Goal: Transaction & Acquisition: Purchase product/service

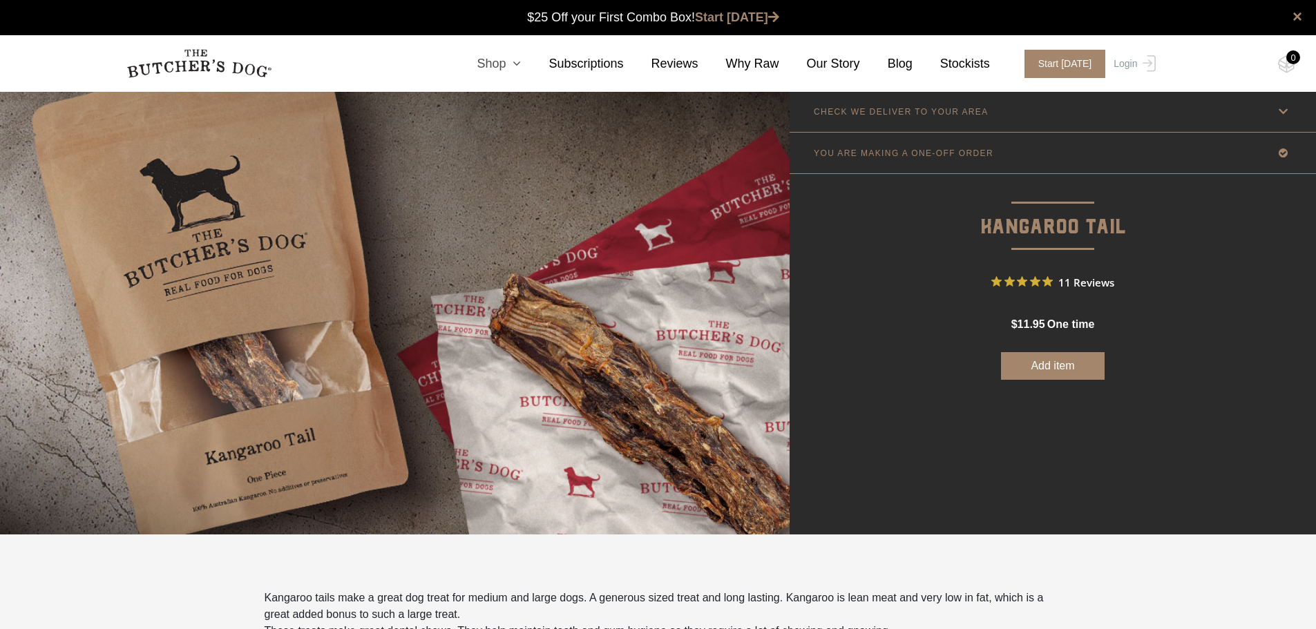
click at [521, 64] on link "Shop" at bounding box center [485, 64] width 72 height 19
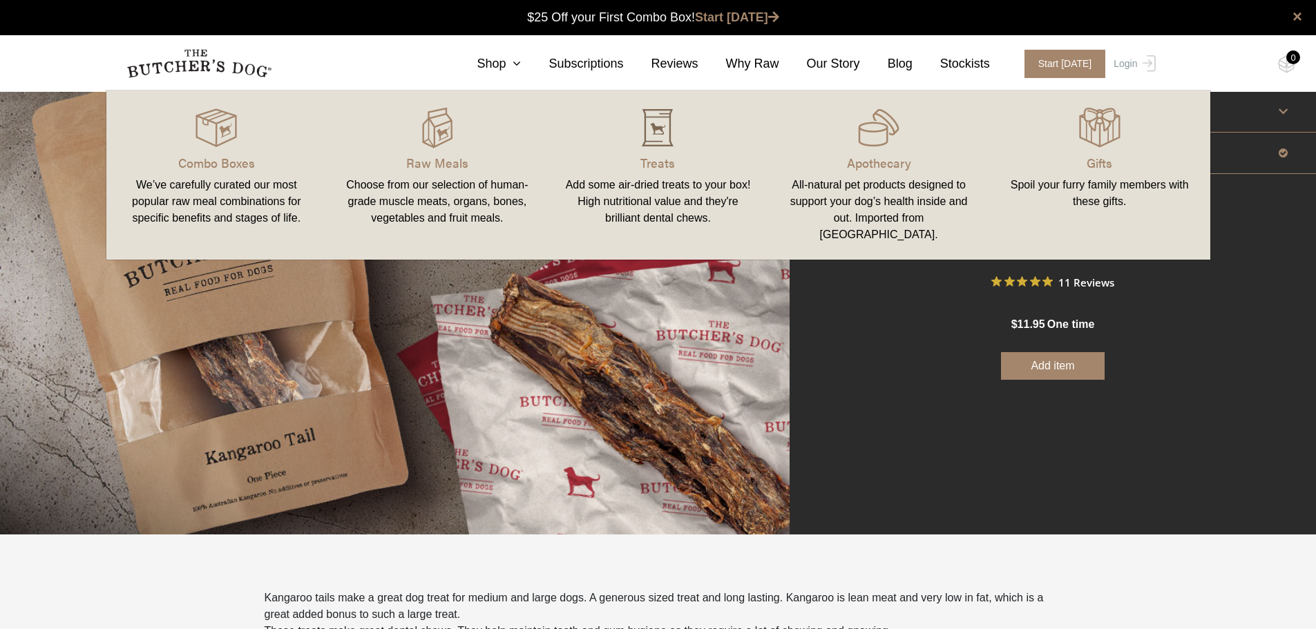
click at [658, 142] on img at bounding box center [657, 127] width 41 height 41
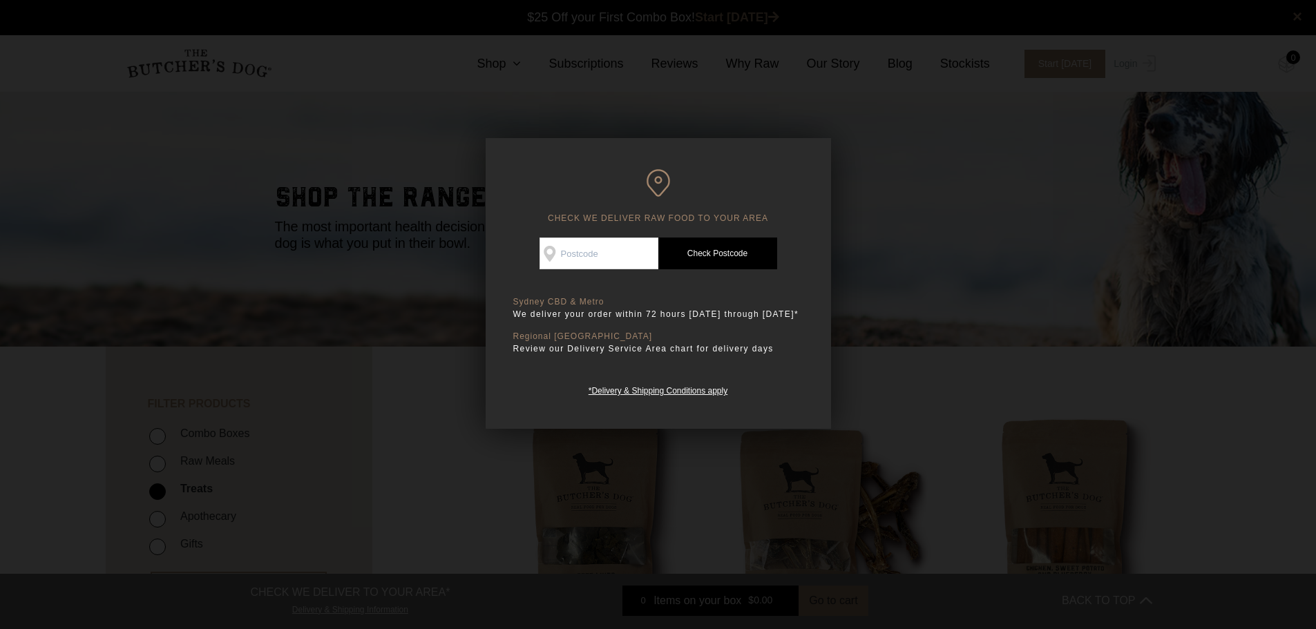
click at [605, 260] on input "Check Availability At" at bounding box center [599, 254] width 119 height 32
type input "4020"
click at [698, 258] on link "Check Postcode" at bounding box center [718, 254] width 119 height 32
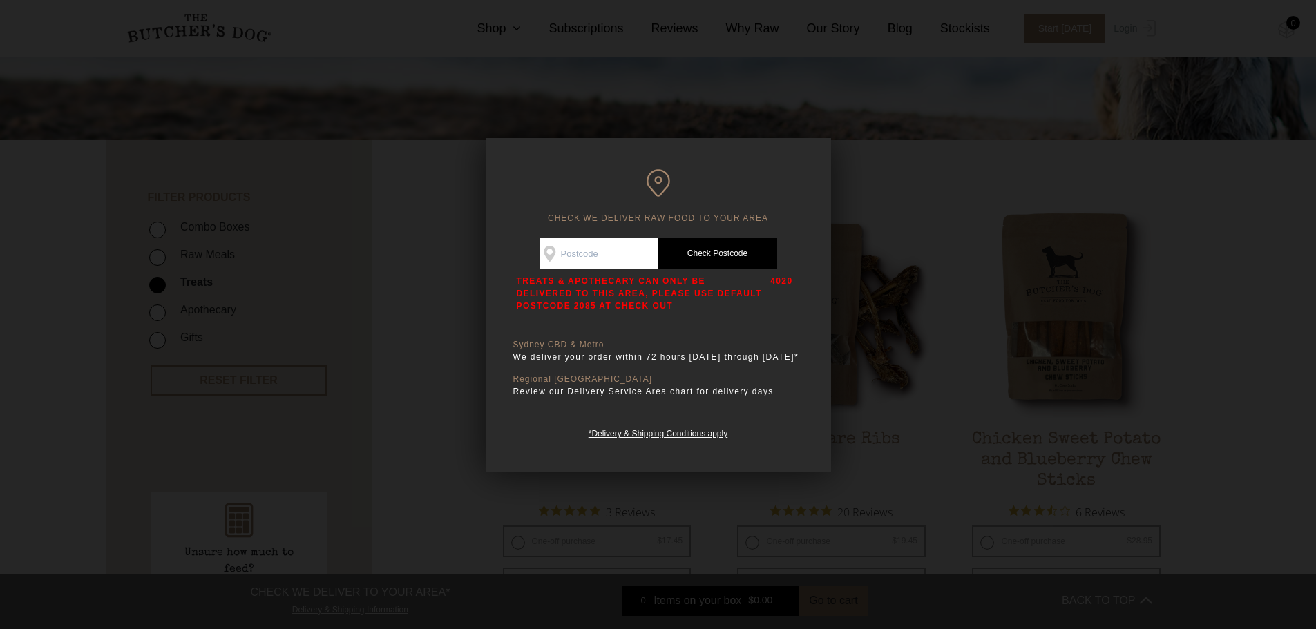
scroll to position [207, 0]
click at [368, 218] on div at bounding box center [658, 314] width 1316 height 629
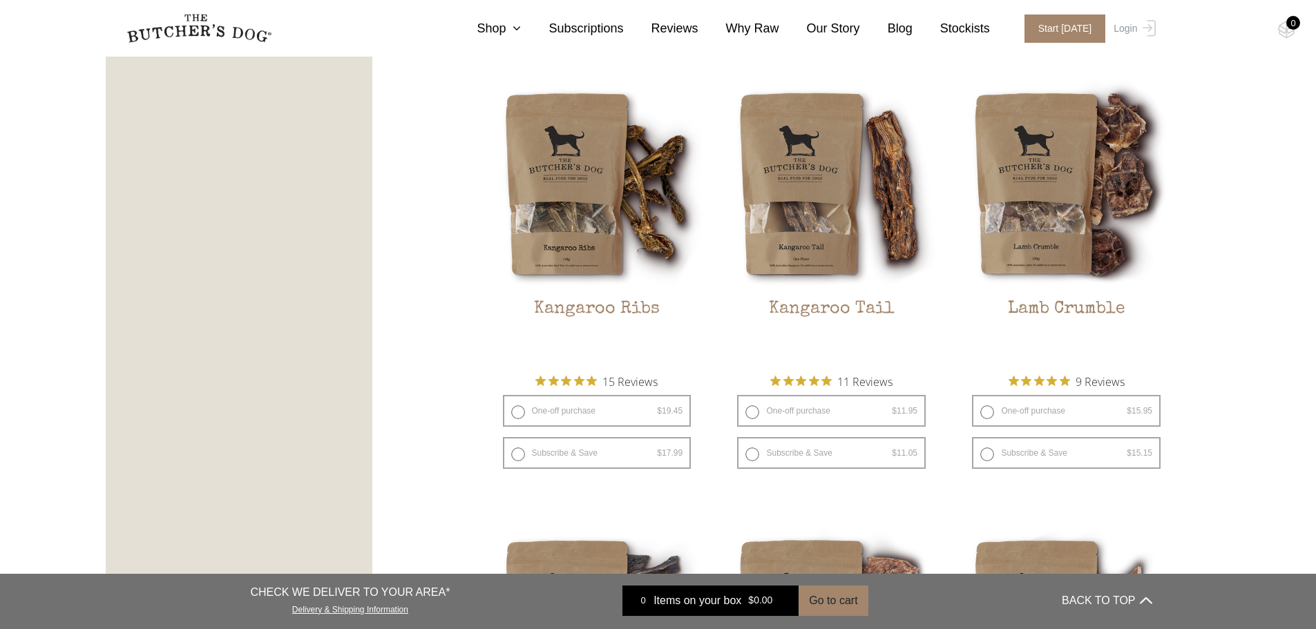
scroll to position [1244, 0]
